Goal: Information Seeking & Learning: Find specific page/section

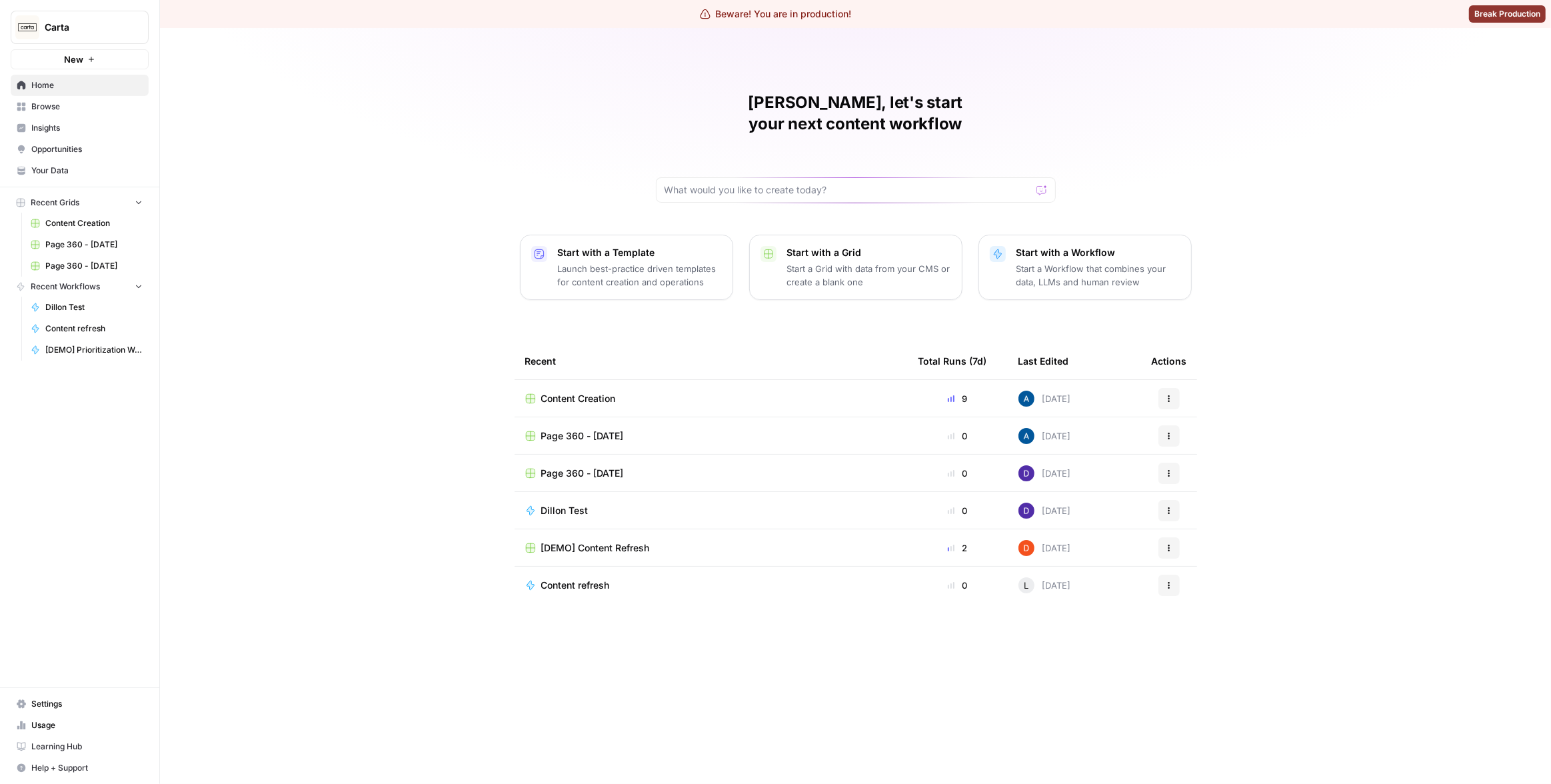
click at [64, 125] on span "Insights" at bounding box center [87, 128] width 111 height 12
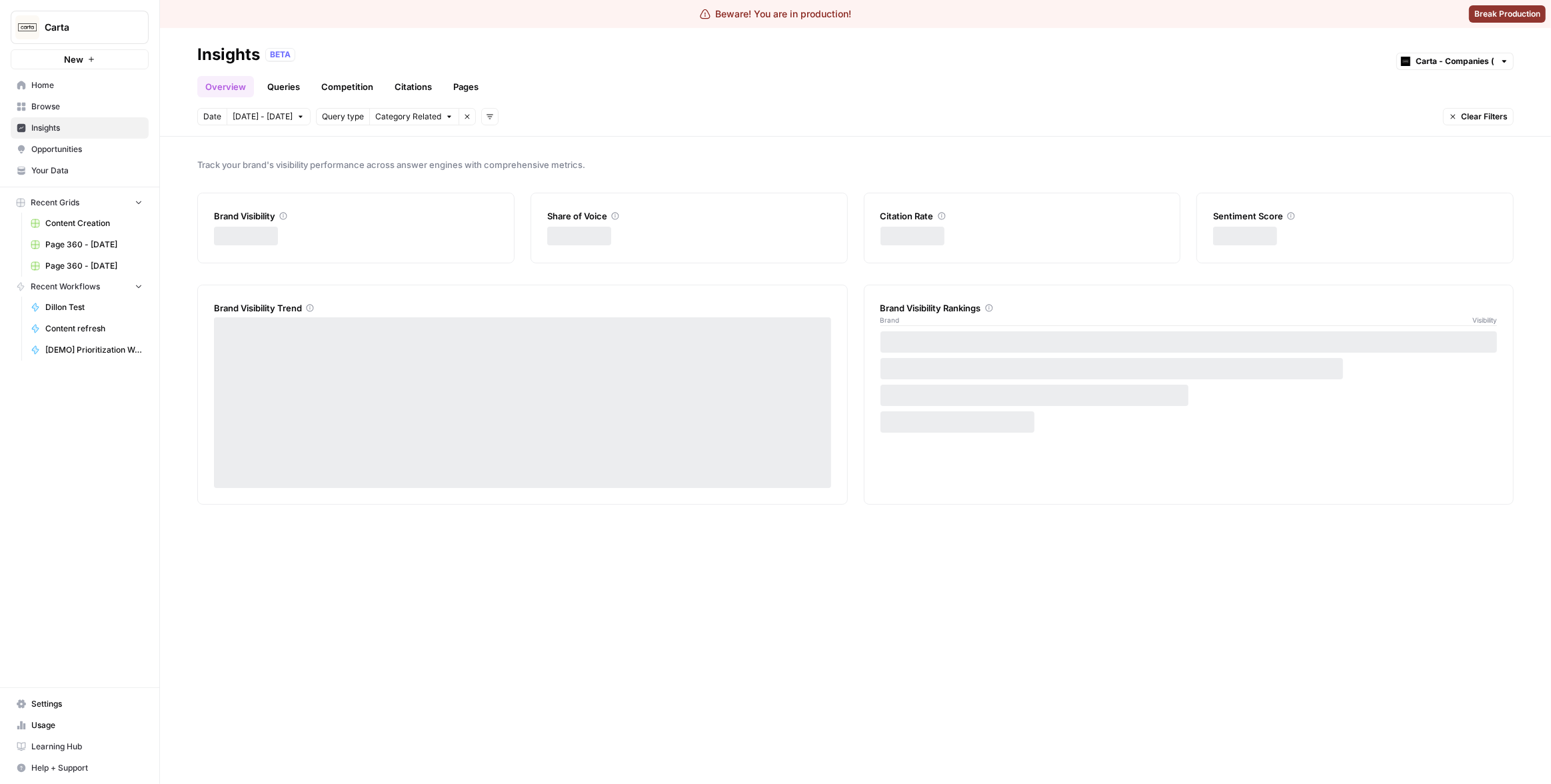
click at [279, 90] on link "Queries" at bounding box center [284, 87] width 49 height 22
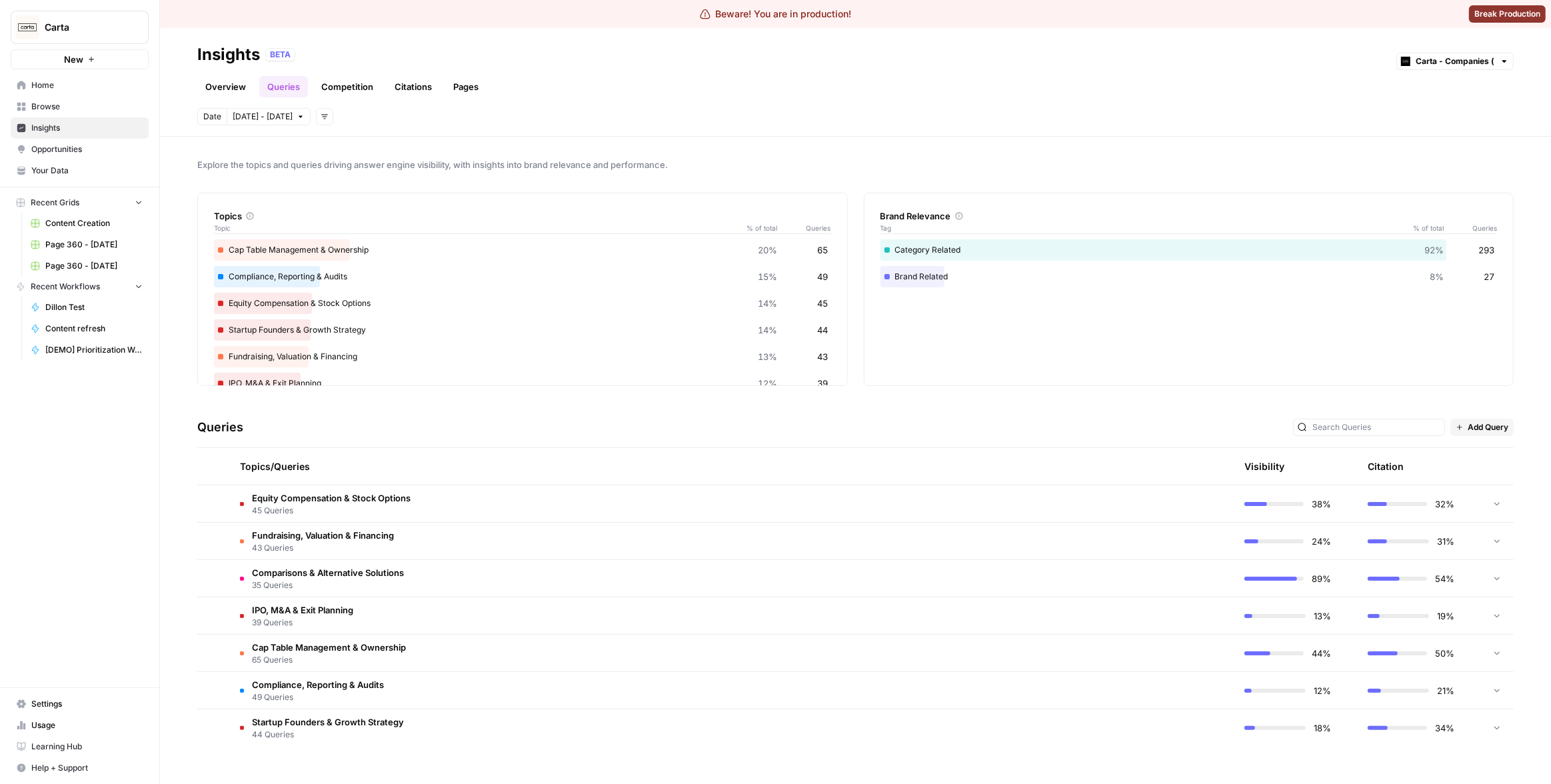
click at [321, 120] on icon "button" at bounding box center [325, 117] width 8 height 8
click at [354, 148] on div "Platform" at bounding box center [338, 144] width 40 height 13
click at [408, 116] on span "Select platform" at bounding box center [395, 117] width 58 height 12
click at [614, 124] on div "Date Oct 7 - Oct 13 Platform Select platform Remove filter Add filters Clear Fi…" at bounding box center [855, 117] width 1317 height 17
click at [798, 441] on div "Queries Add Query" at bounding box center [855, 427] width 1317 height 41
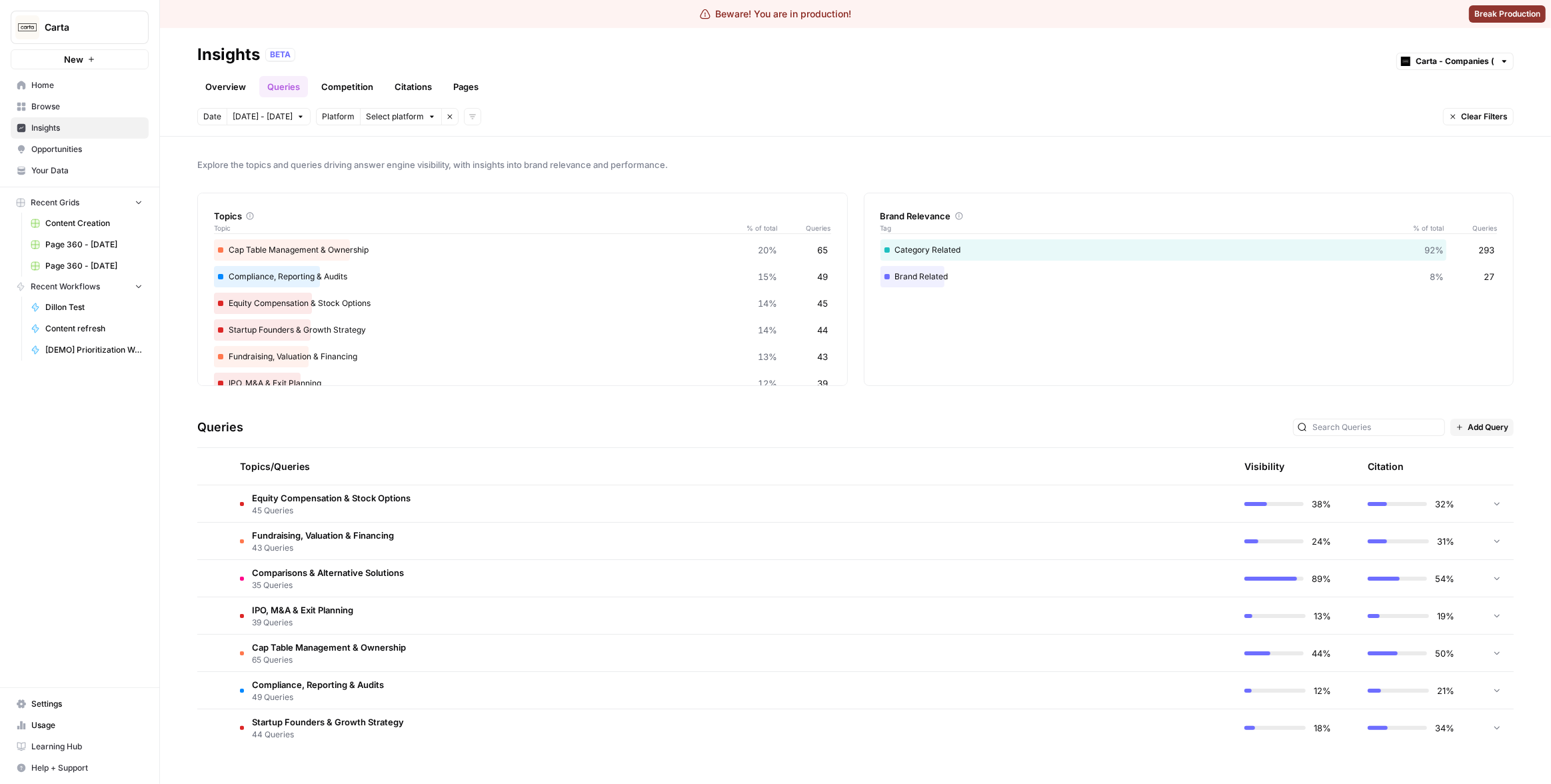
click at [245, 90] on link "Overview" at bounding box center [225, 87] width 56 height 22
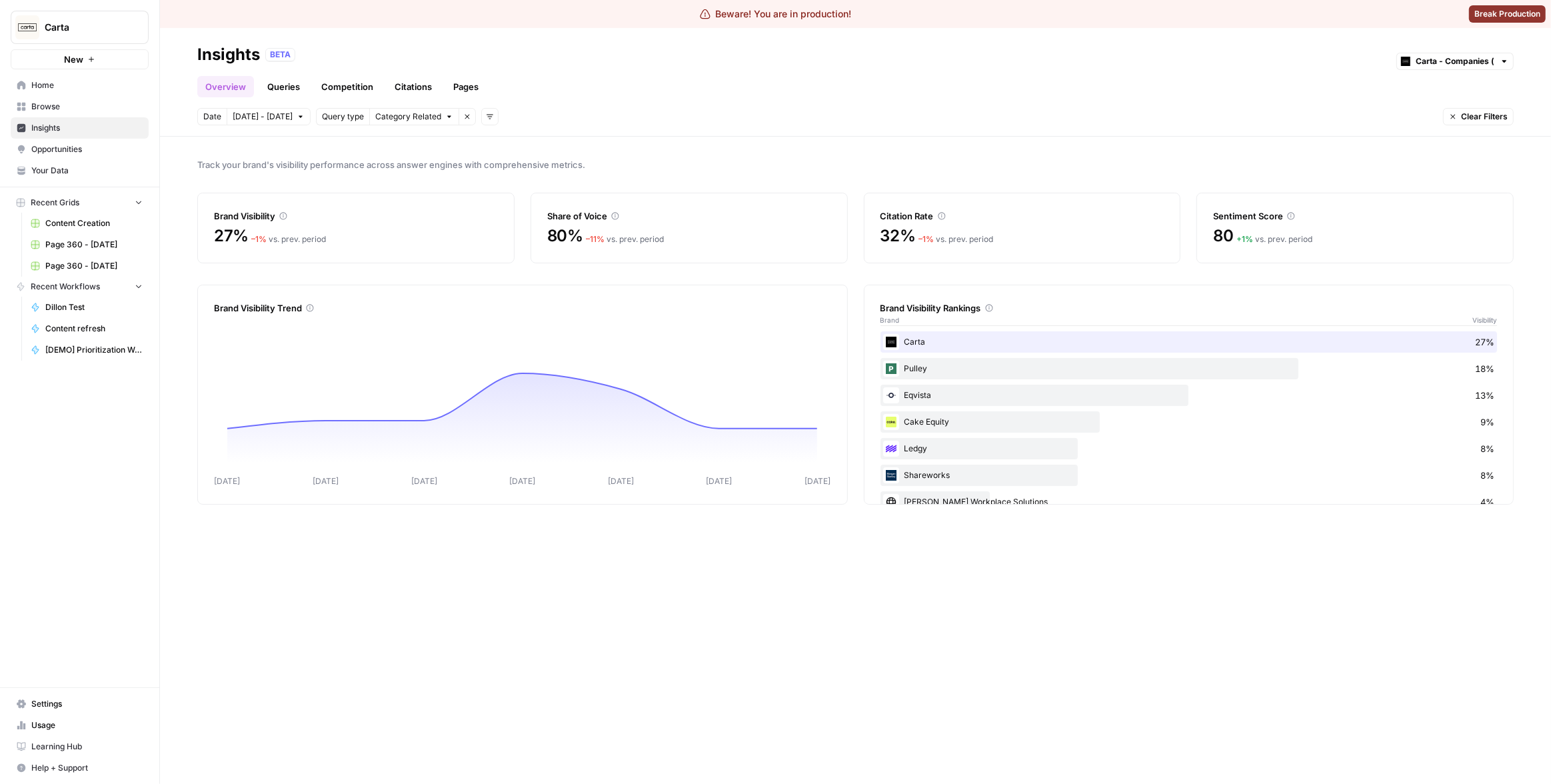
click at [328, 93] on link "Competition" at bounding box center [347, 87] width 68 height 22
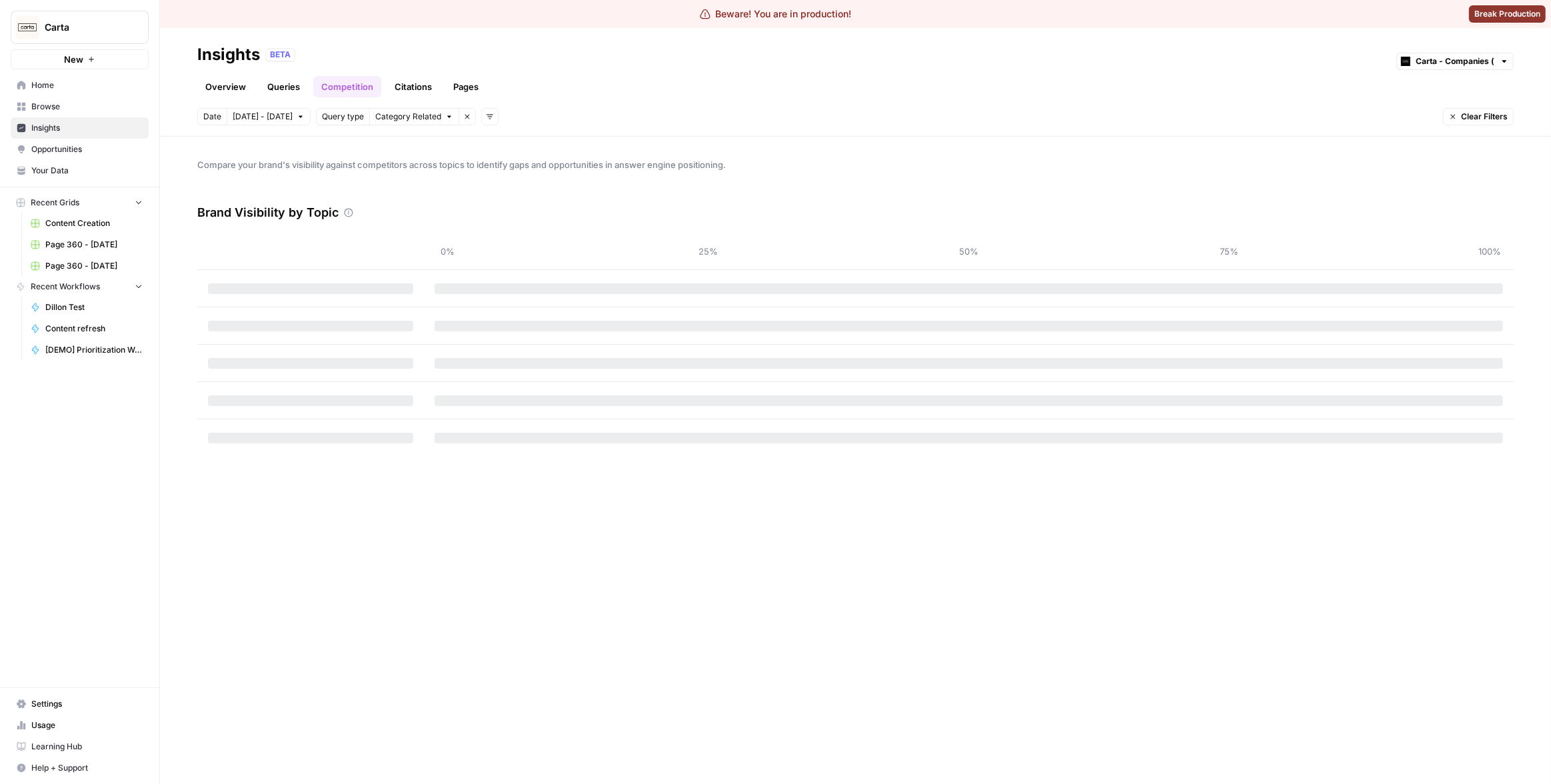
click at [289, 90] on link "Queries" at bounding box center [284, 87] width 49 height 22
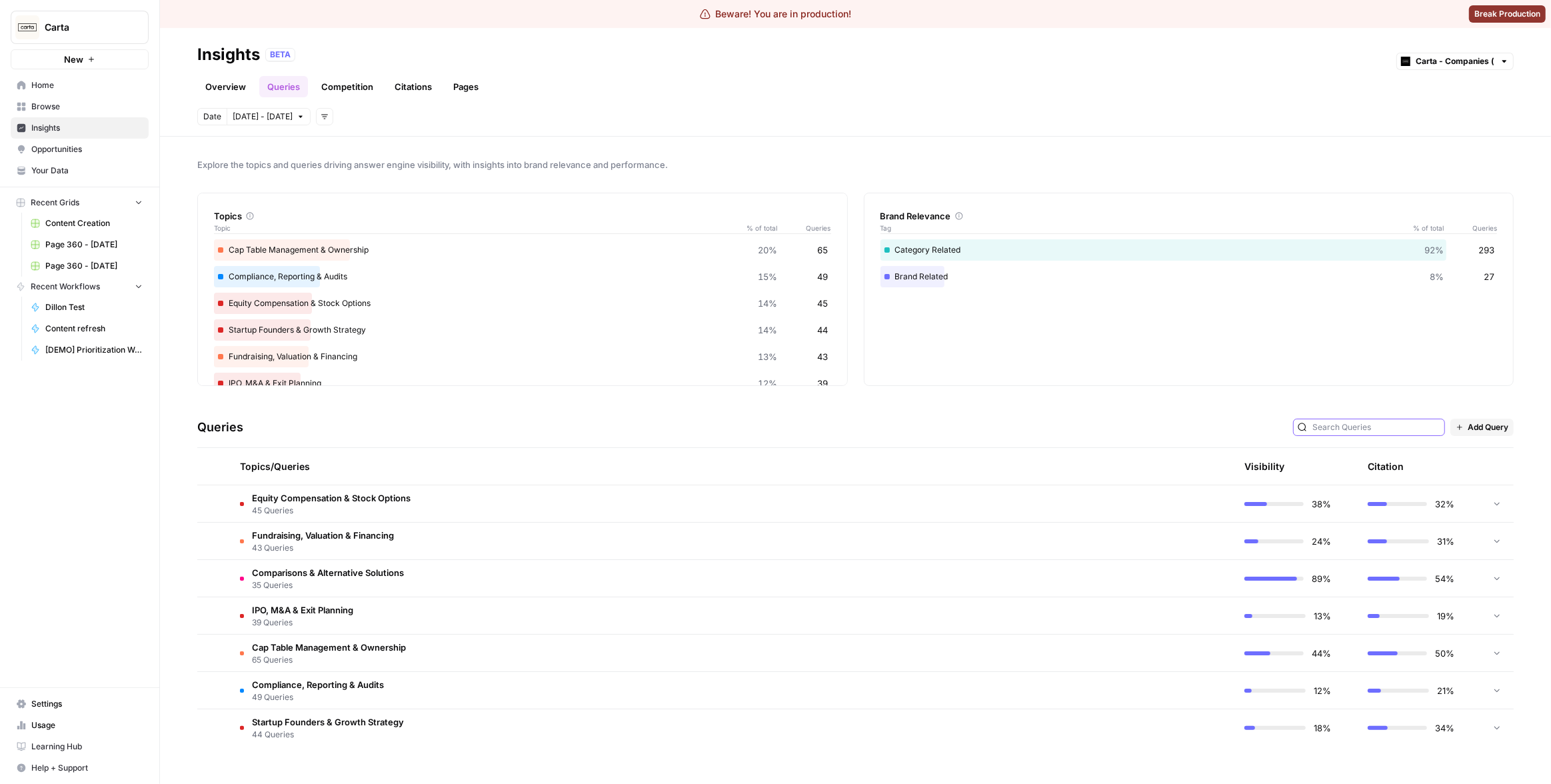
click at [1420, 431] on input "text" at bounding box center [1377, 426] width 128 height 13
click at [1483, 433] on button "Add Query" at bounding box center [1482, 427] width 63 height 17
click at [1345, 416] on div "Queries Add Query" at bounding box center [855, 427] width 1317 height 41
click at [1226, 501] on td at bounding box center [1171, 503] width 127 height 36
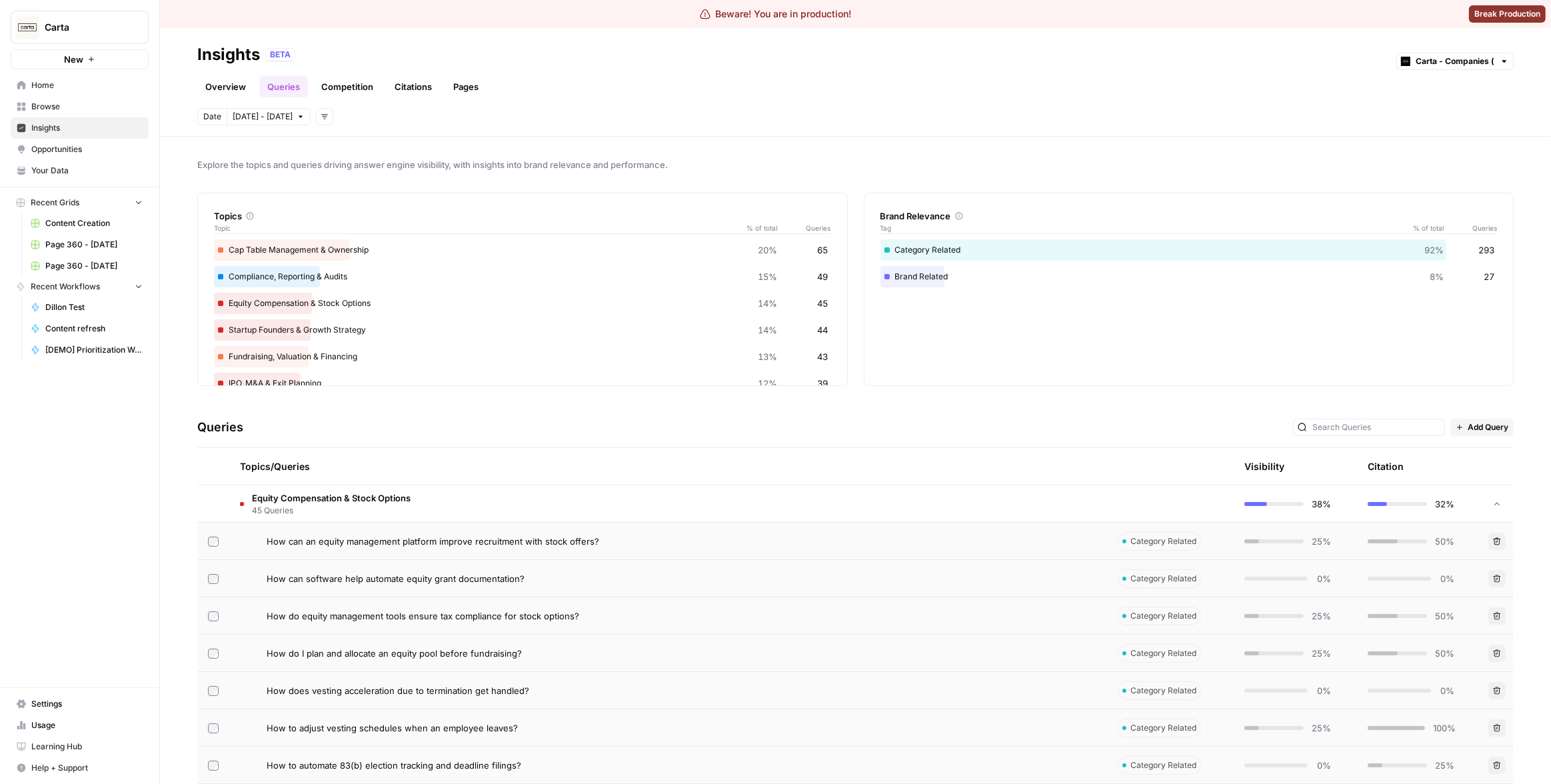
scroll to position [7, 0]
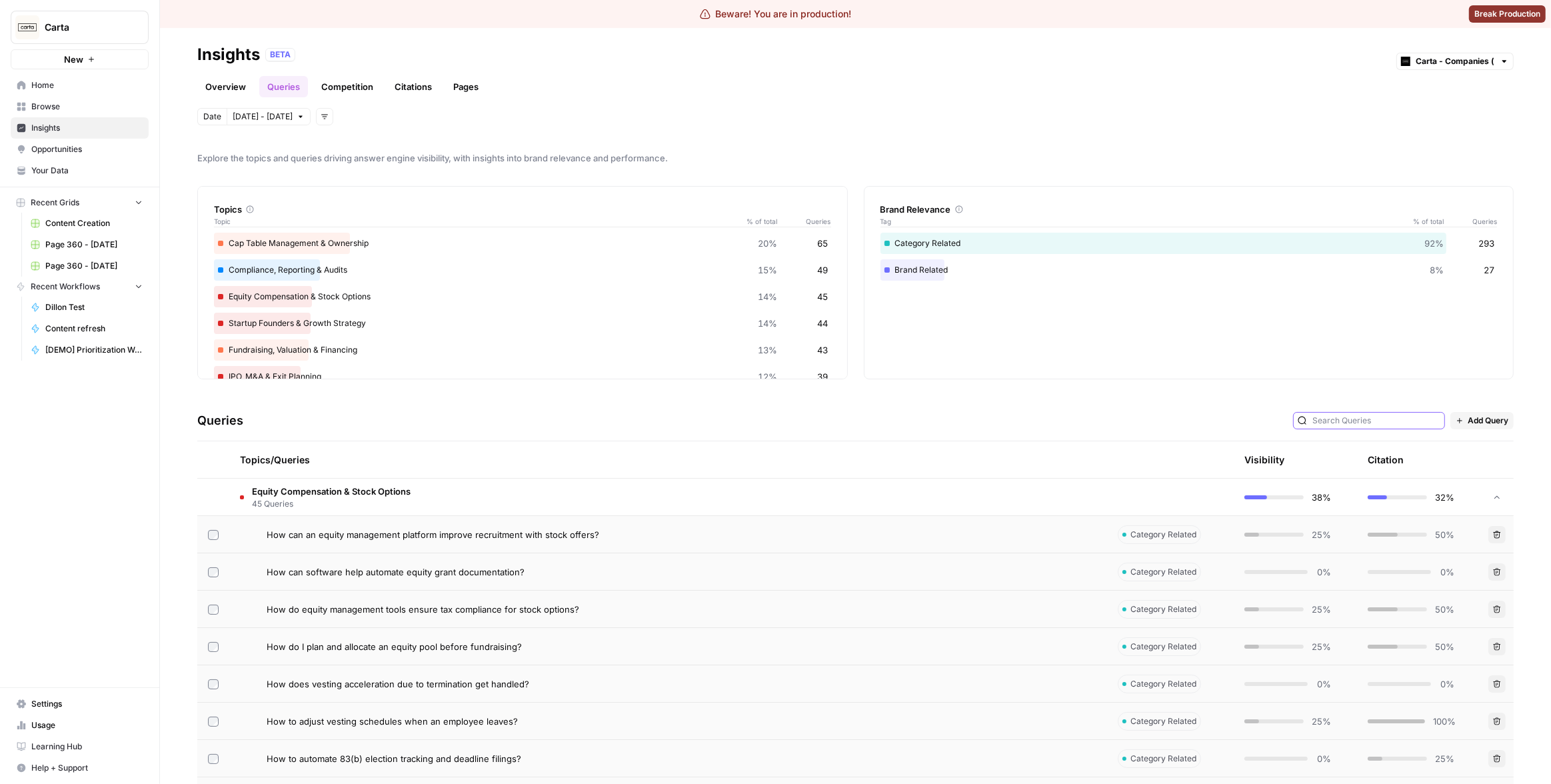
click at [1402, 416] on input "text" at bounding box center [1377, 420] width 128 height 13
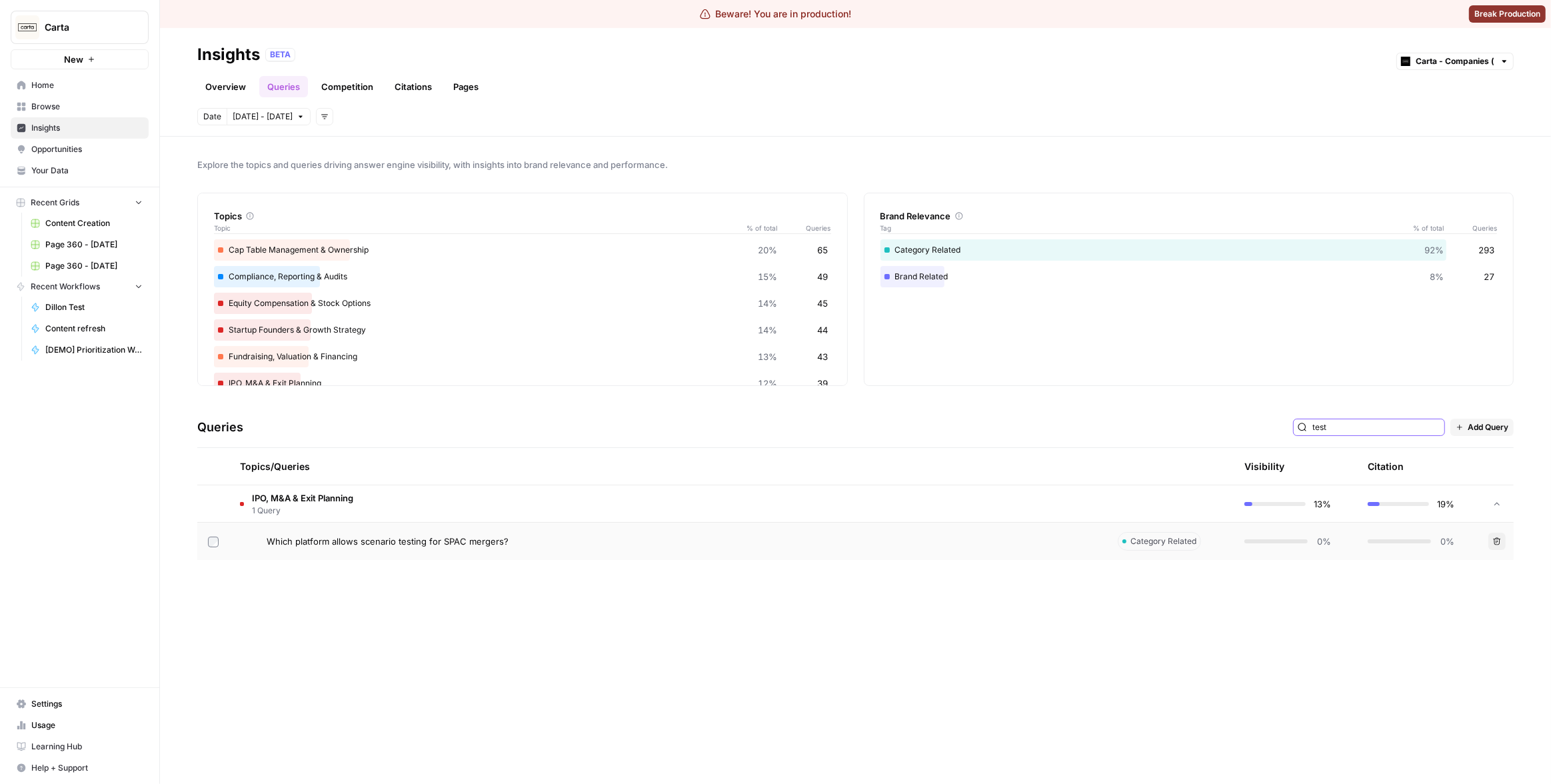
type input "test"
drag, startPoint x: 547, startPoint y: 598, endPoint x: 541, endPoint y: 589, distance: 10.8
click at [547, 598] on div "Explore the topics and queries driving answer engine visibility, with insights …" at bounding box center [855, 460] width 1391 height 647
click at [454, 502] on td "IPO, M&A & Exit Planning 1 Query" at bounding box center [668, 503] width 878 height 36
click at [490, 538] on span "Which platform allows scenario testing for SPAC mergers?" at bounding box center [387, 541] width 242 height 13
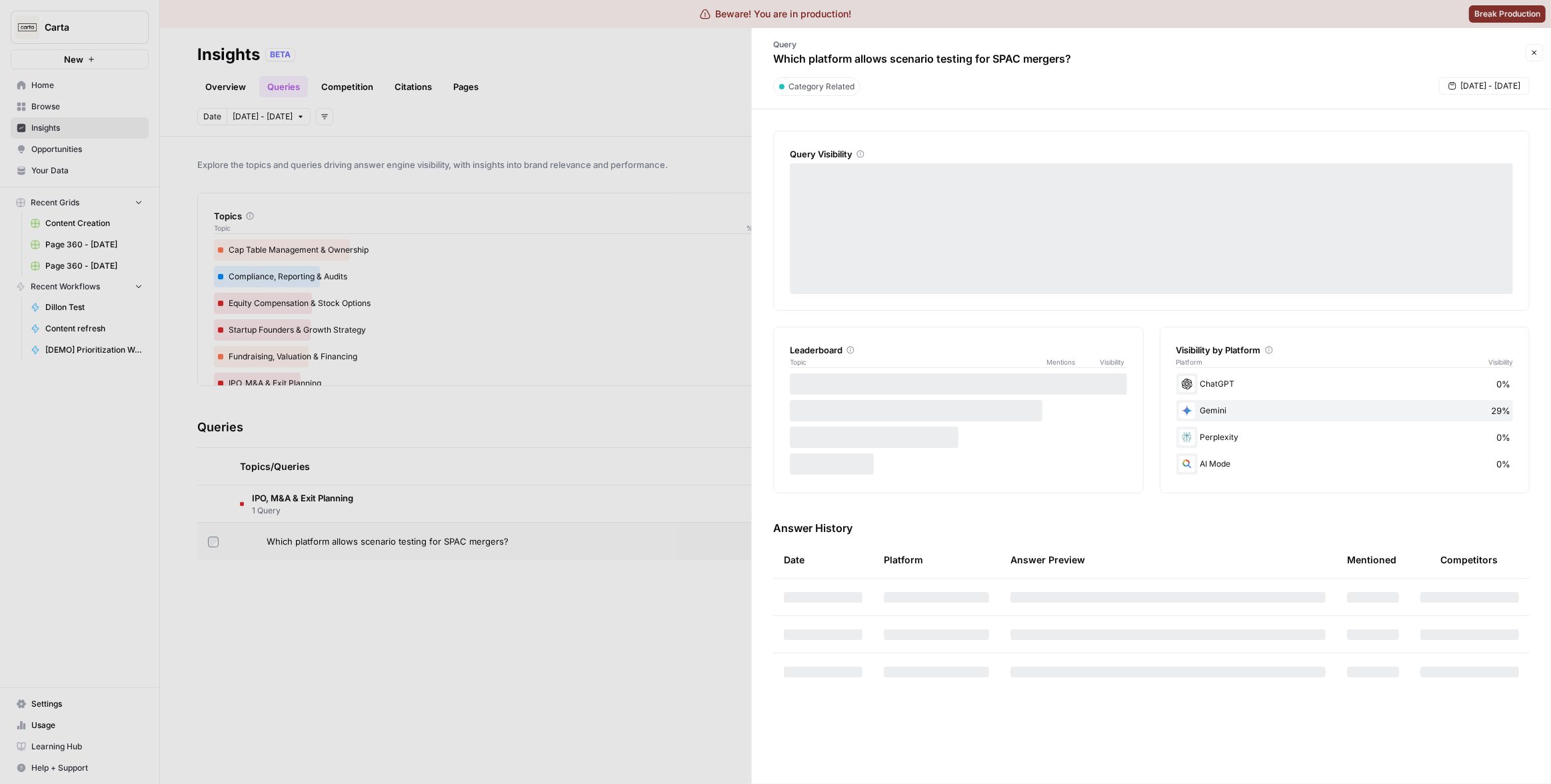
click at [551, 547] on div at bounding box center [775, 392] width 1551 height 784
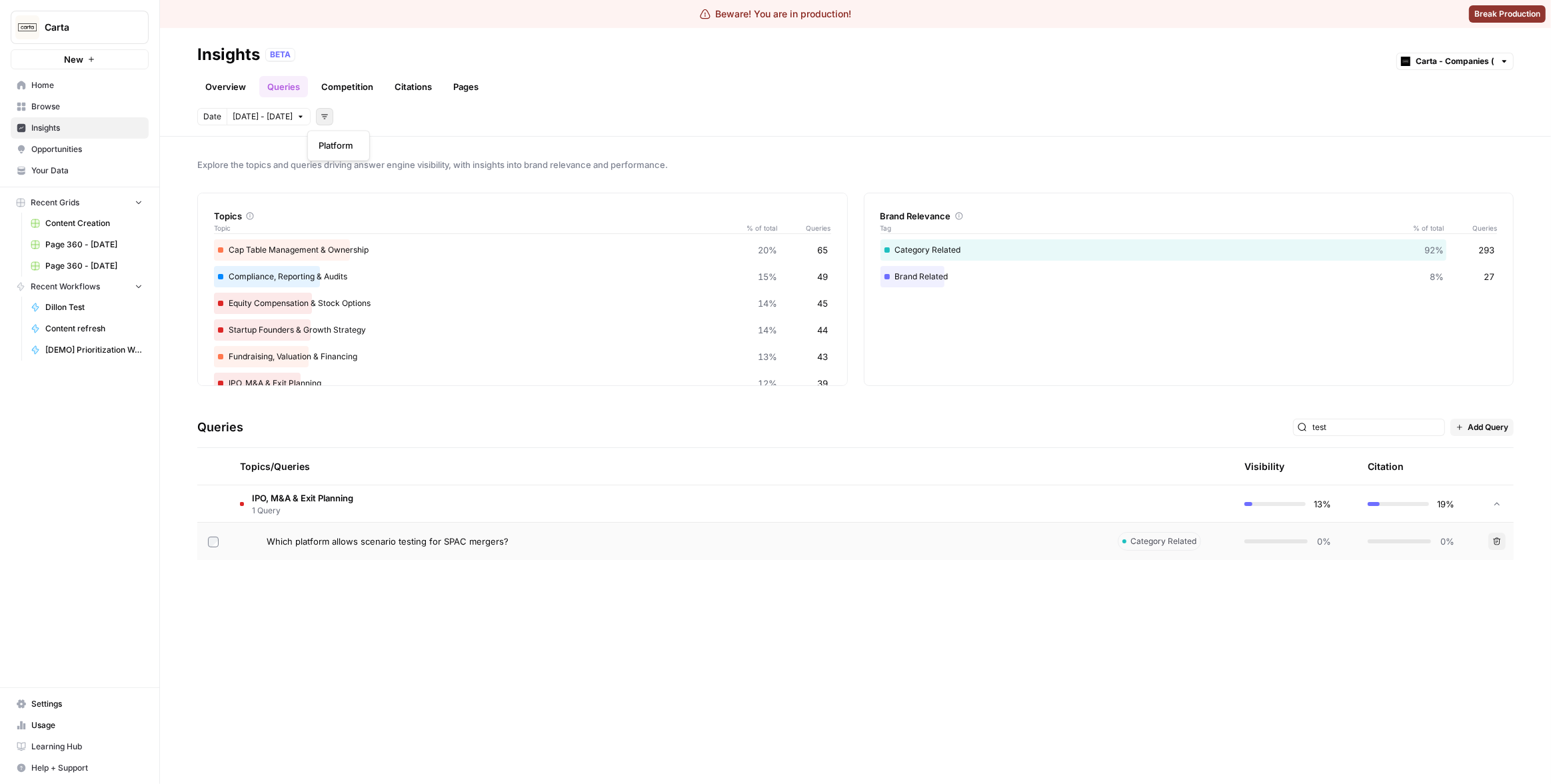
click at [321, 119] on icon "button" at bounding box center [325, 117] width 8 height 8
click at [504, 124] on div "Date Oct 7 - Oct 13 Add filters" at bounding box center [855, 117] width 1317 height 17
click at [342, 85] on link "Competition" at bounding box center [347, 87] width 68 height 22
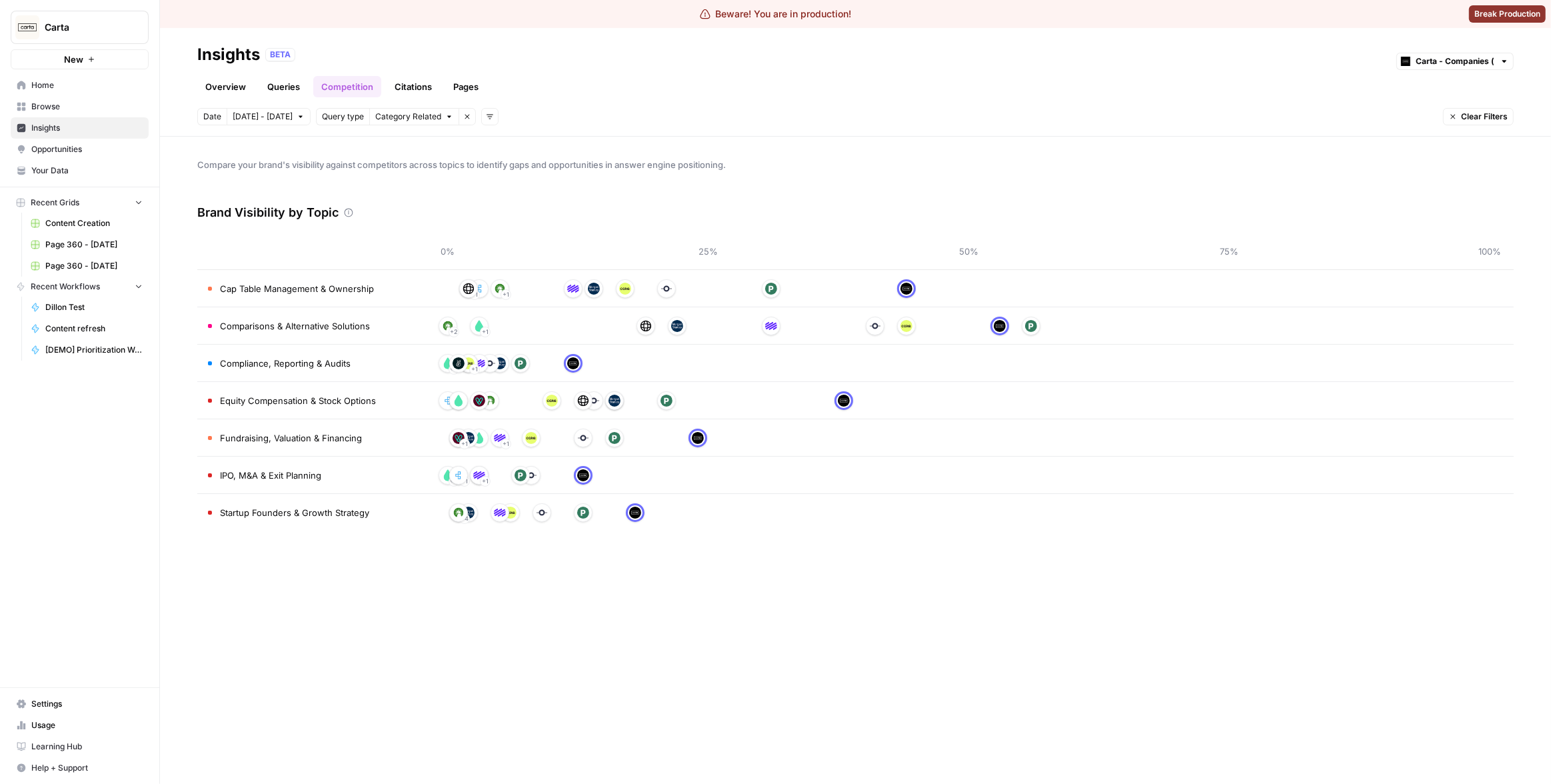
click at [400, 87] on link "Citations" at bounding box center [413, 87] width 53 height 22
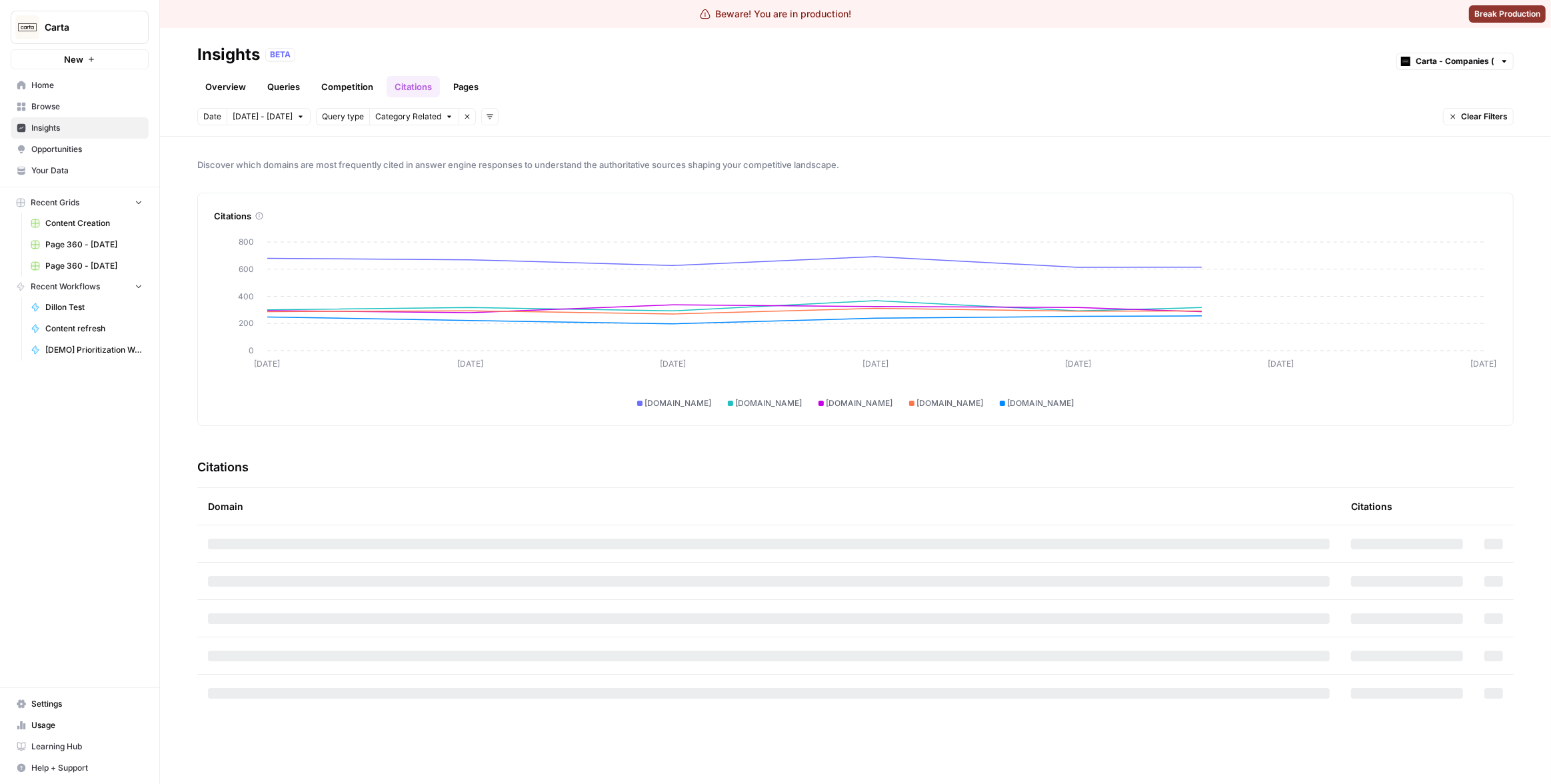
click at [270, 80] on link "Queries" at bounding box center [284, 87] width 49 height 22
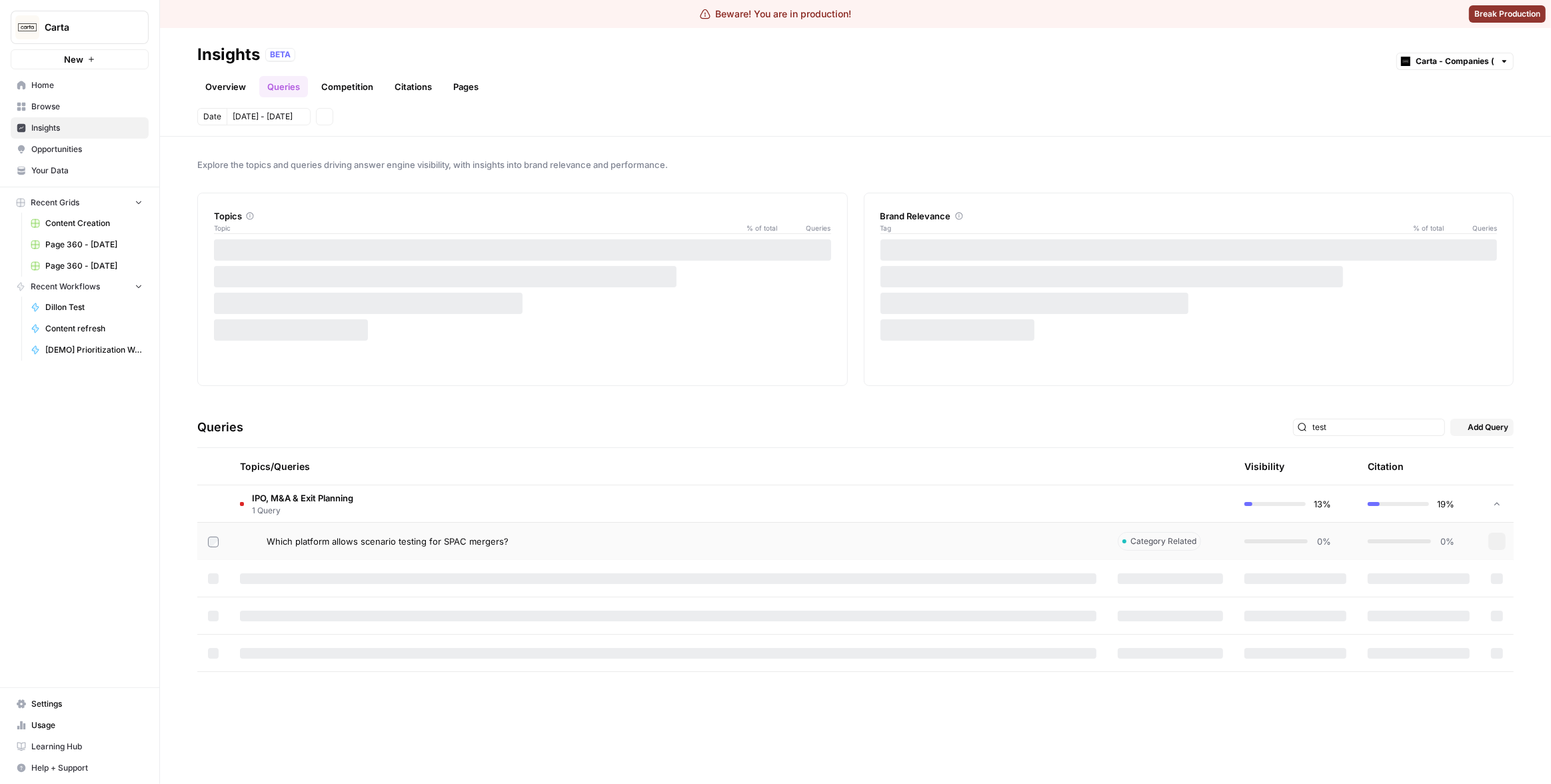
click at [272, 80] on link "Queries" at bounding box center [284, 87] width 49 height 22
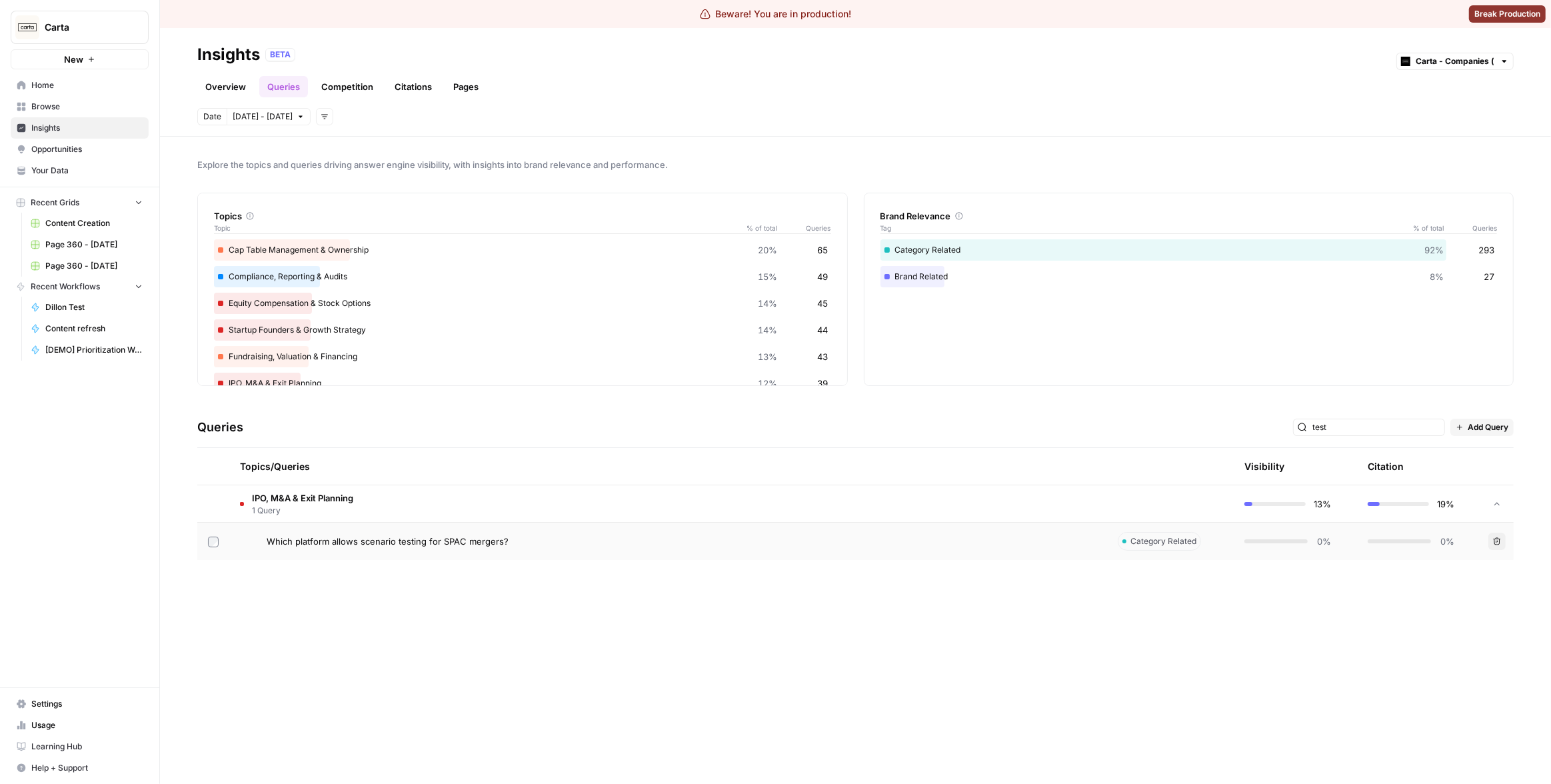
click at [1287, 500] on div "13%" at bounding box center [1288, 504] width 87 height 13
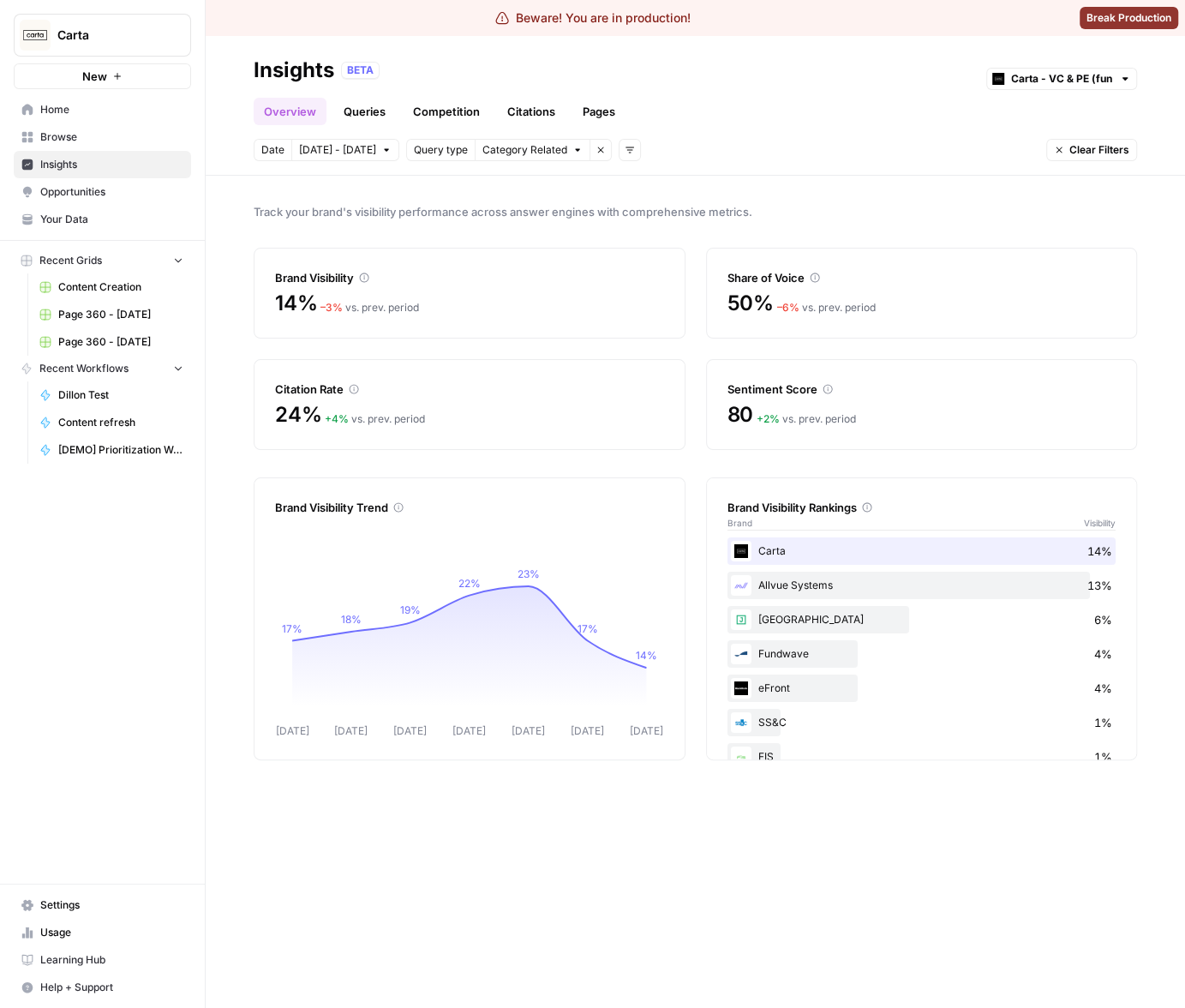
click at [363, 120] on link "Queries" at bounding box center [365, 111] width 63 height 28
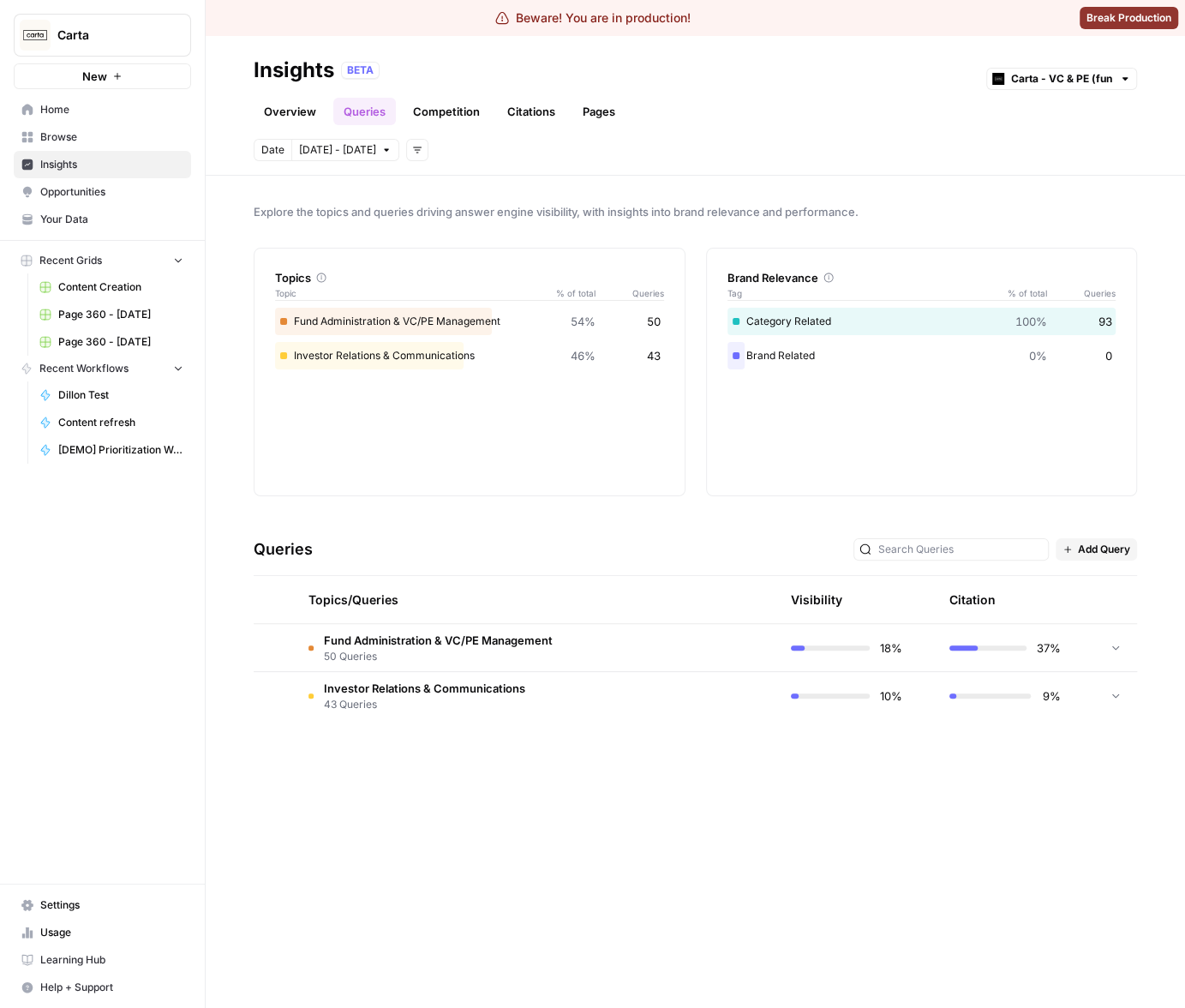
click at [412, 149] on icon "button" at bounding box center [417, 150] width 10 height 10
click at [440, 186] on span "Platform" at bounding box center [431, 186] width 45 height 17
click at [514, 147] on span "Select platform" at bounding box center [508, 150] width 74 height 16
click at [677, 132] on header "Insights BETA Carta - VC & PE (fund admin) Overview Queries Competition Citatio…" at bounding box center [695, 105] width 979 height 140
click at [591, 648] on td "Fund Administration & VC/PE Management 50 Queries" at bounding box center [455, 647] width 320 height 47
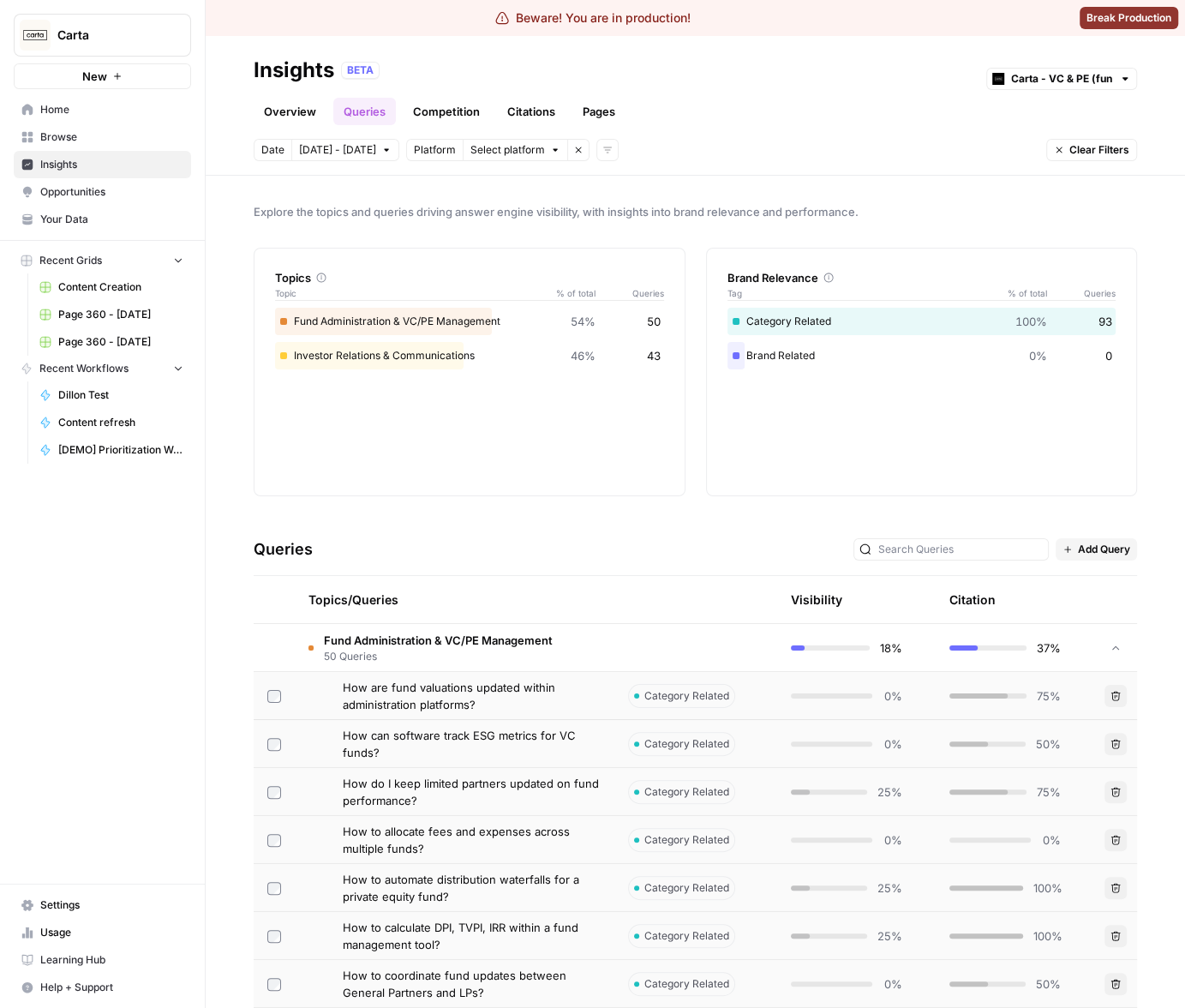
drag, startPoint x: 563, startPoint y: 641, endPoint x: 325, endPoint y: 641, distance: 238.0
click at [325, 641] on td "Fund Administration & VC/PE Management 50 Queries" at bounding box center [455, 647] width 320 height 47
copy span "Fund Administration & VC/PE Management"
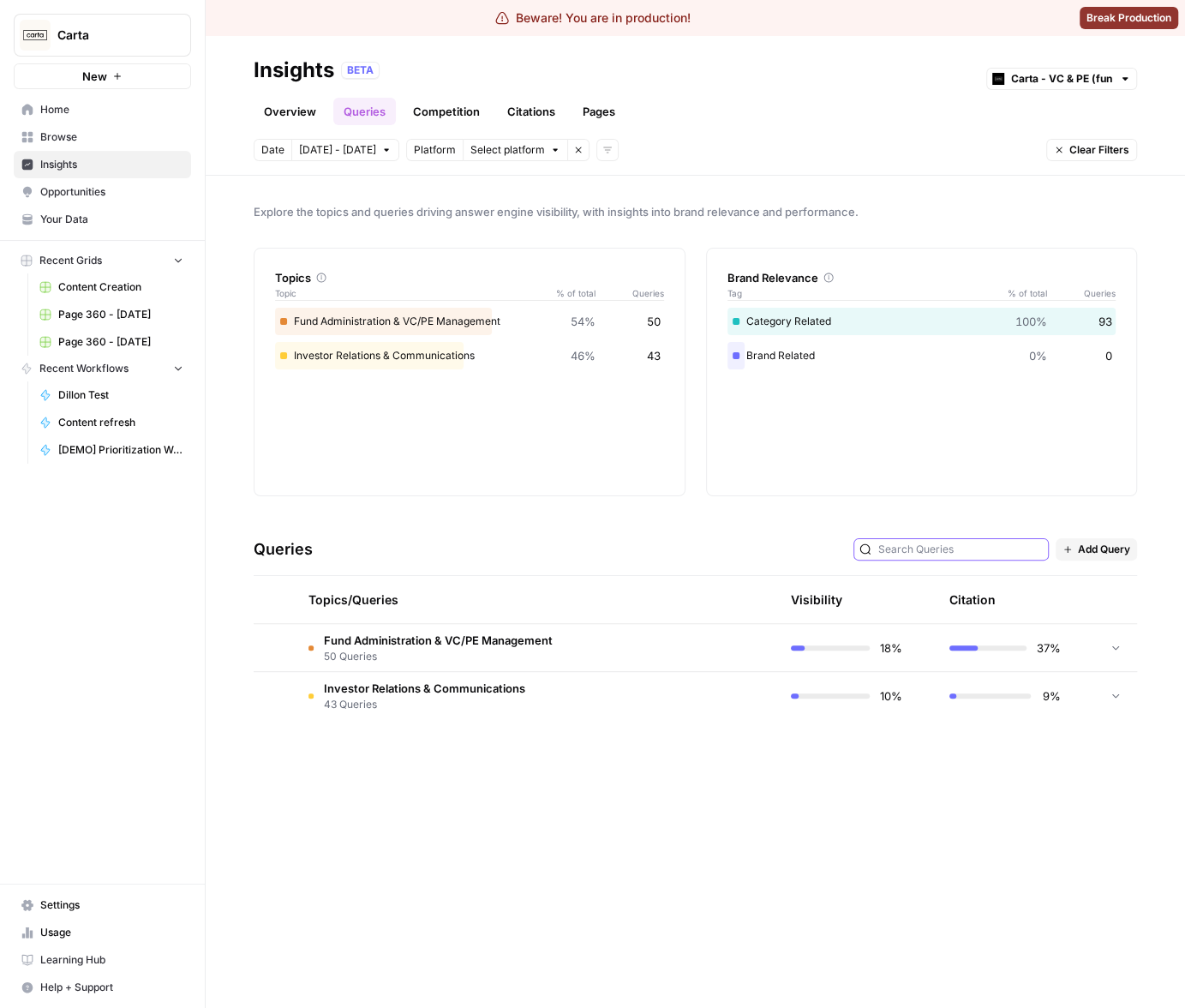
click at [982, 547] on input "text" at bounding box center [961, 548] width 165 height 17
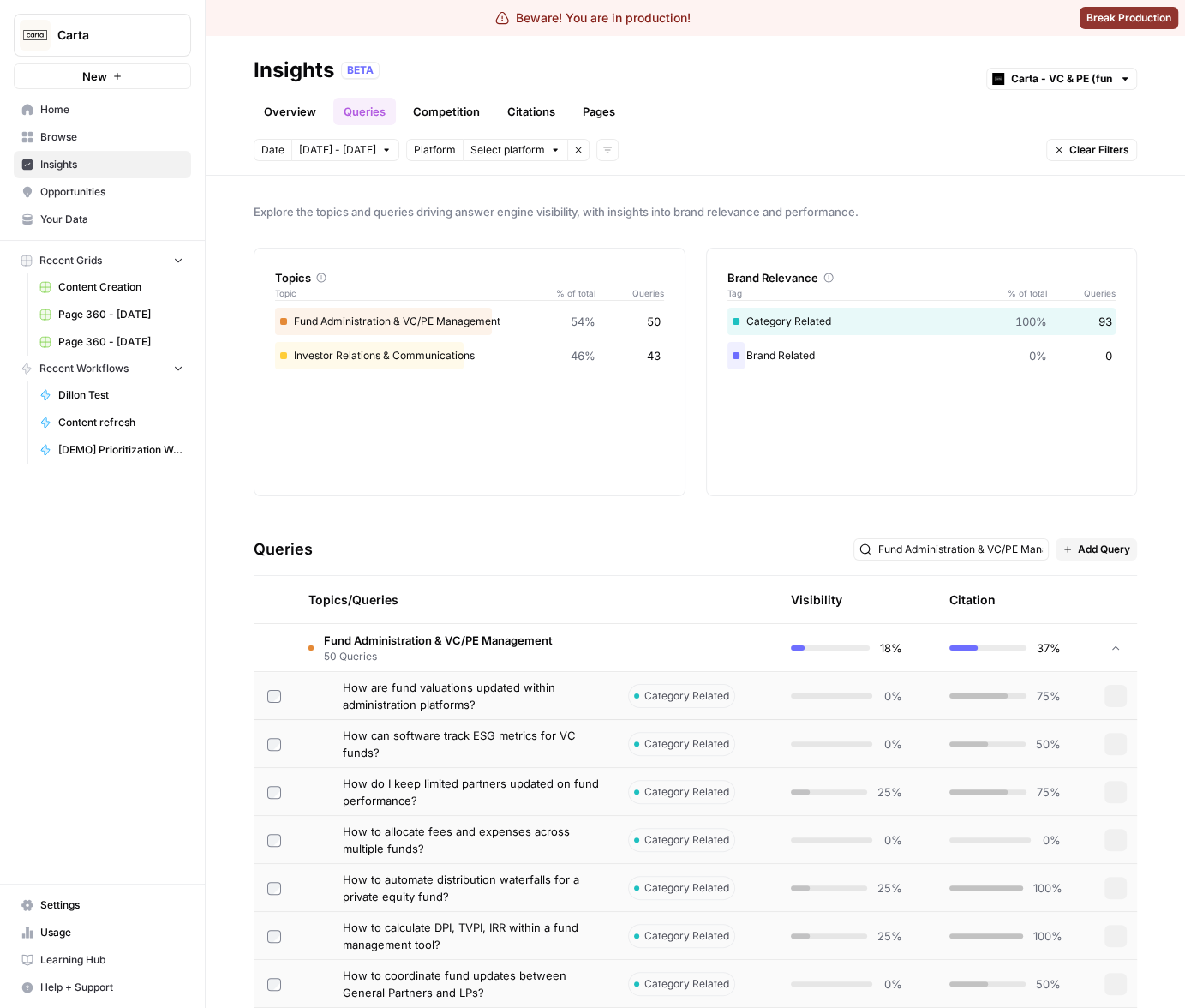
click at [960, 528] on div "Queries Fund Administration & VC/PE Management Add Query" at bounding box center [694, 549] width 883 height 53
click at [615, 576] on th at bounding box center [696, 599] width 163 height 47
click at [972, 552] on input "Fund Administration & VC/PE Management" at bounding box center [961, 548] width 165 height 17
click at [943, 546] on input "Fund Administration & VC/PE Management" at bounding box center [961, 548] width 165 height 17
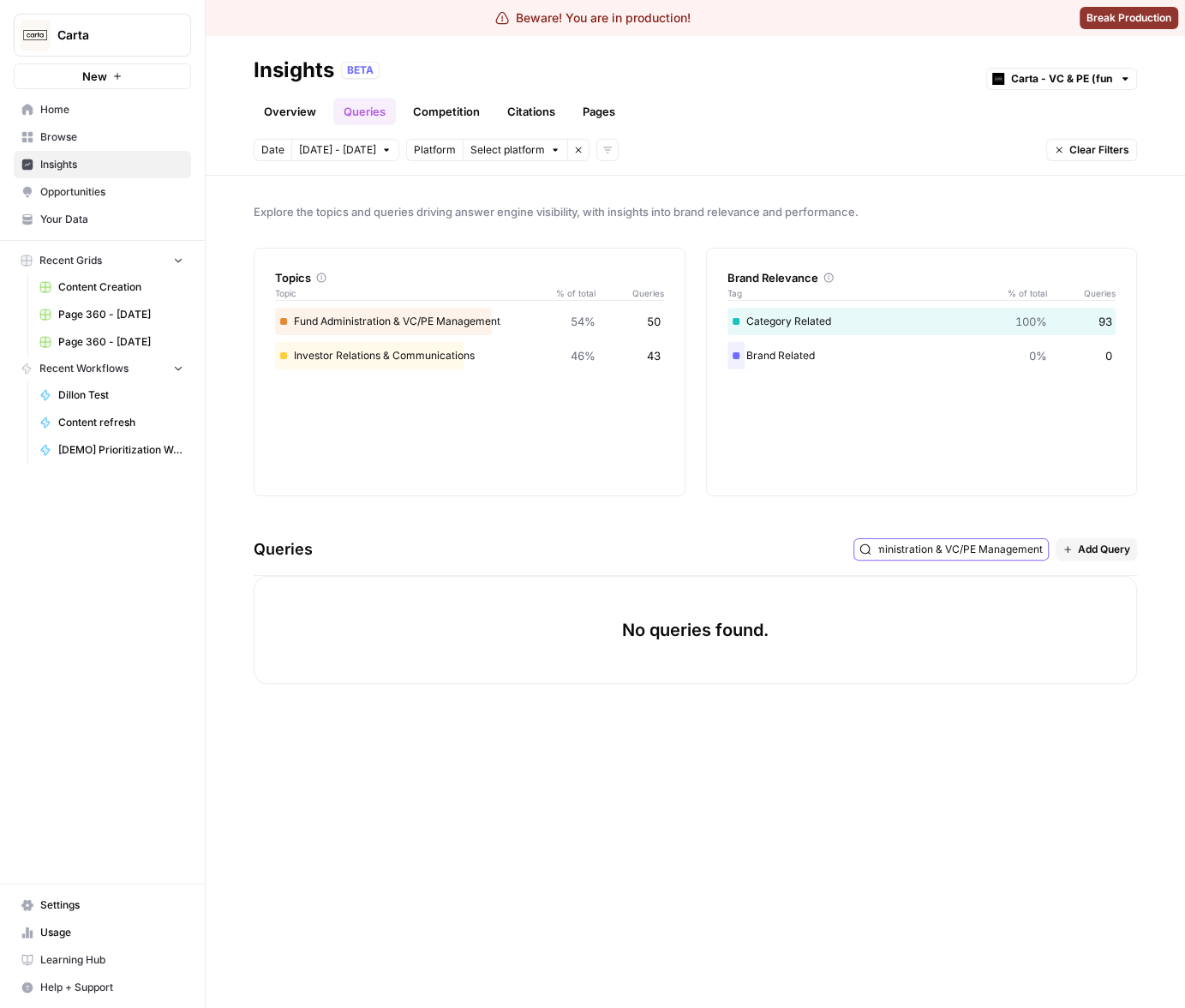
type input "Fund fAdministration & VC/PE Management"
click at [543, 608] on div "No queries found." at bounding box center [694, 630] width 883 height 108
